Goal: Find contact information: Find contact information

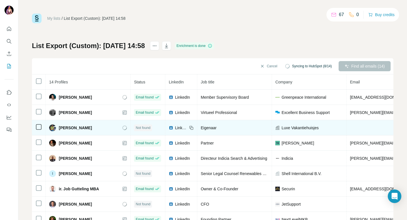
drag, startPoint x: 91, startPoint y: 129, endPoint x: 53, endPoint y: 128, distance: 38.4
click at [53, 128] on div "[PERSON_NAME]" at bounding box center [70, 127] width 43 height 7
copy div "[PERSON_NAME]"
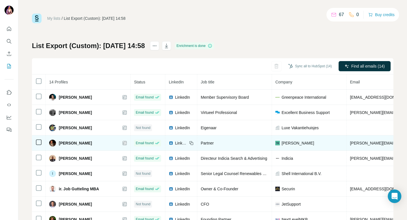
scroll to position [24, 0]
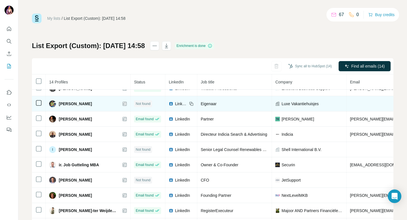
click at [107, 105] on div "[PERSON_NAME]" at bounding box center [88, 103] width 78 height 7
drag, startPoint x: 96, startPoint y: 104, endPoint x: 58, endPoint y: 104, distance: 37.3
click at [58, 104] on div "[PERSON_NAME]" at bounding box center [88, 103] width 78 height 7
copy span "[PERSON_NAME]"
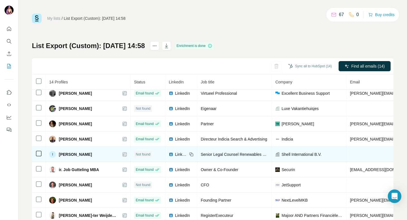
scroll to position [23, 0]
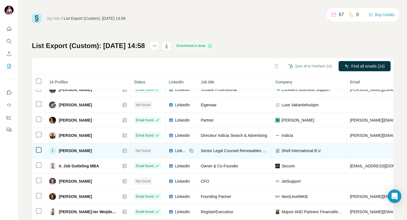
click at [175, 151] on span "LinkedIn" at bounding box center [181, 151] width 12 height 6
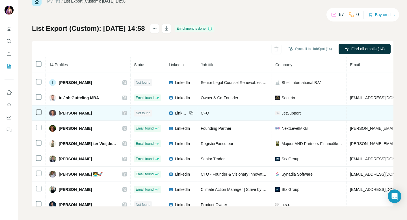
scroll to position [80, 0]
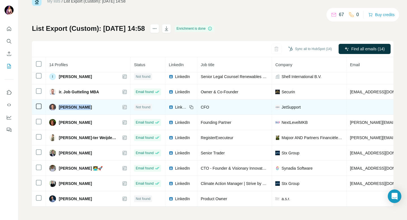
drag, startPoint x: 94, startPoint y: 108, endPoint x: 59, endPoint y: 108, distance: 35.0
click at [59, 108] on div "[PERSON_NAME]" at bounding box center [88, 107] width 78 height 7
copy span "[PERSON_NAME]"
click at [175, 107] on span "LinkedIn" at bounding box center [181, 107] width 12 height 6
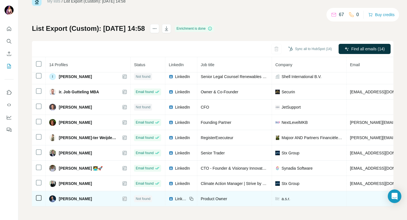
drag, startPoint x: 94, startPoint y: 199, endPoint x: 58, endPoint y: 199, distance: 35.9
click at [58, 199] on div "[PERSON_NAME]" at bounding box center [88, 198] width 78 height 7
copy span "[PERSON_NAME]"
